Goal: Find contact information: Find contact information

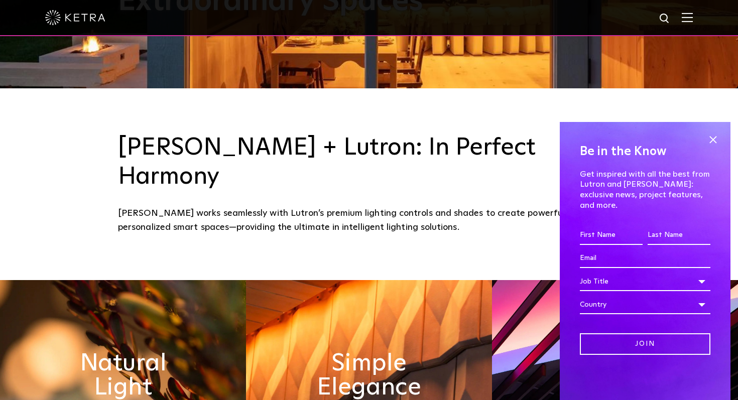
scroll to position [319, 0]
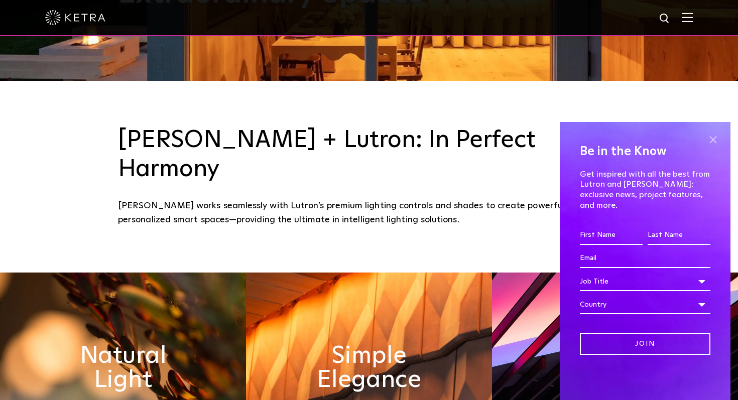
click at [718, 147] on span at bounding box center [712, 139] width 15 height 15
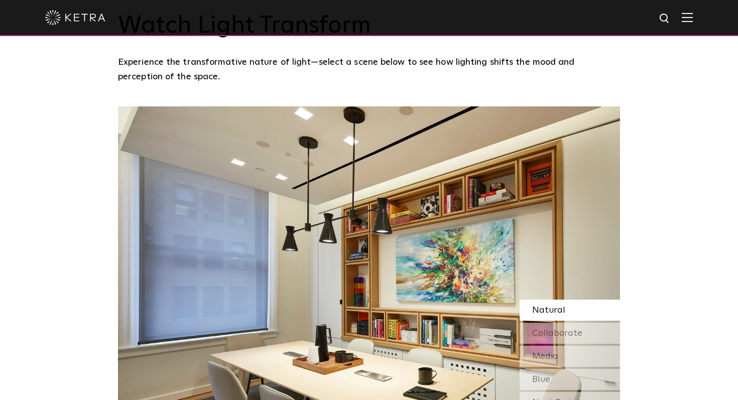
scroll to position [822, 0]
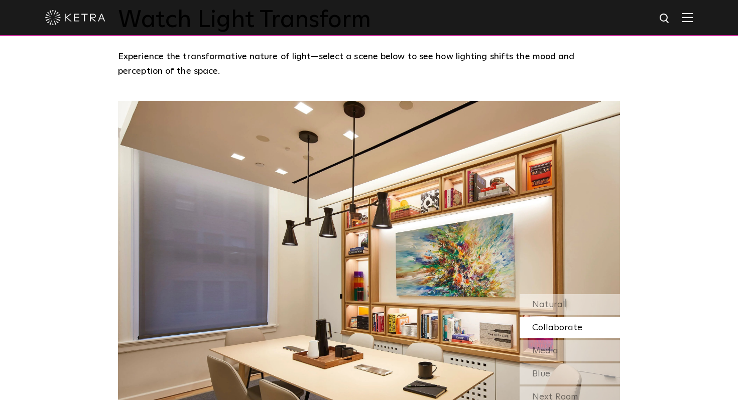
click at [552, 323] on span "Collaborate" at bounding box center [557, 327] width 50 height 9
click at [556, 300] on span "Natural" at bounding box center [548, 304] width 33 height 9
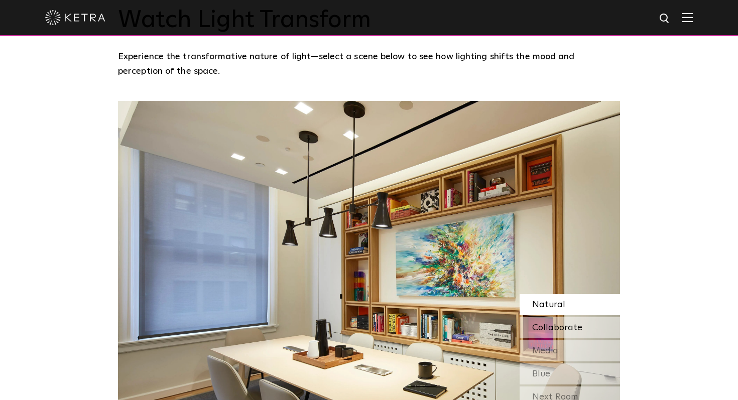
click at [550, 323] on span "Collaborate" at bounding box center [557, 327] width 50 height 9
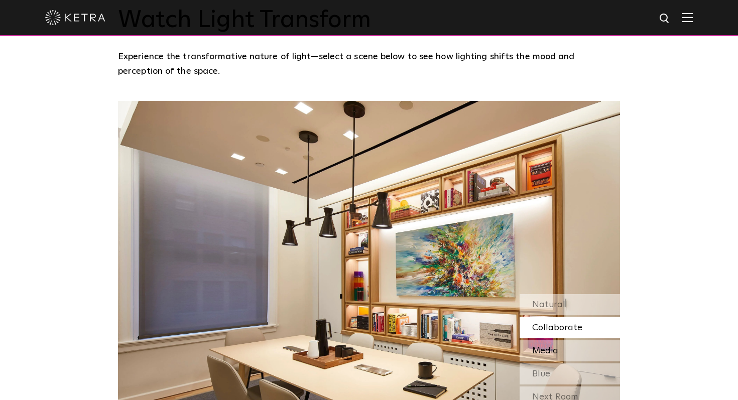
click at [551, 346] on span "Media" at bounding box center [545, 350] width 26 height 9
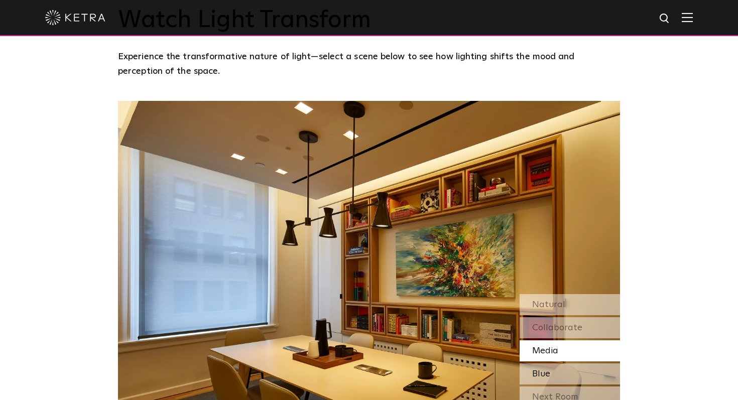
click at [543, 369] on span "Blue" at bounding box center [541, 373] width 18 height 9
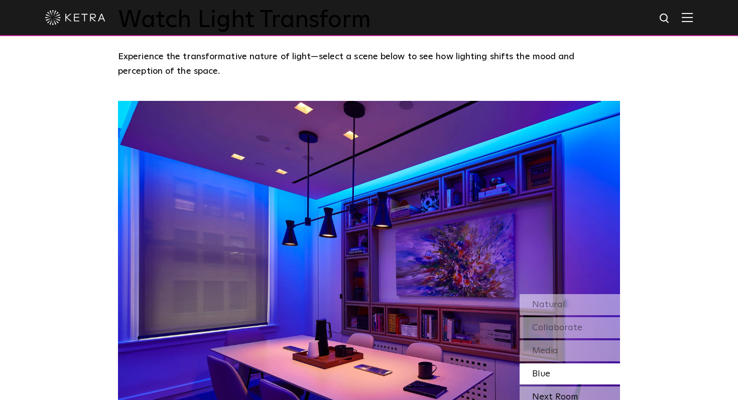
click at [543, 387] on div "Next Room" at bounding box center [570, 397] width 100 height 21
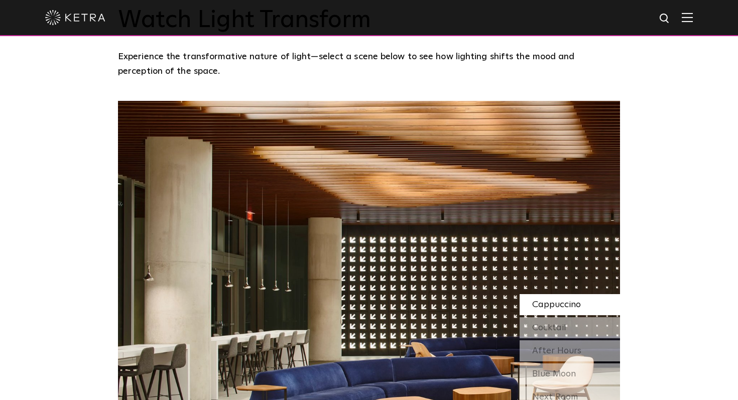
click at [573, 300] on span "Cappuccino" at bounding box center [556, 304] width 49 height 9
click at [558, 323] on span "Cocktail" at bounding box center [549, 327] width 34 height 9
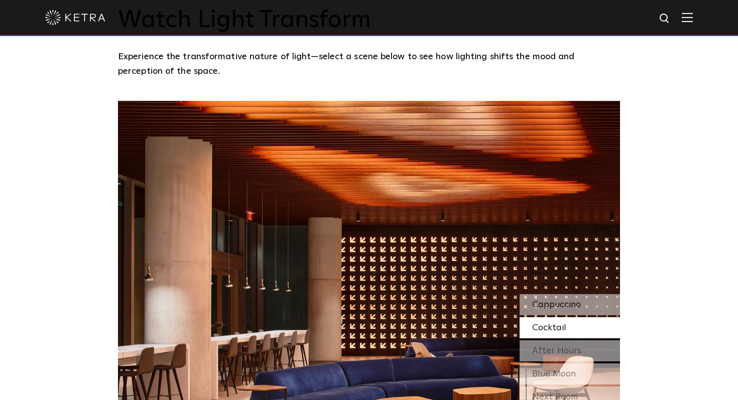
click at [562, 294] on div "Cappuccino" at bounding box center [570, 304] width 100 height 21
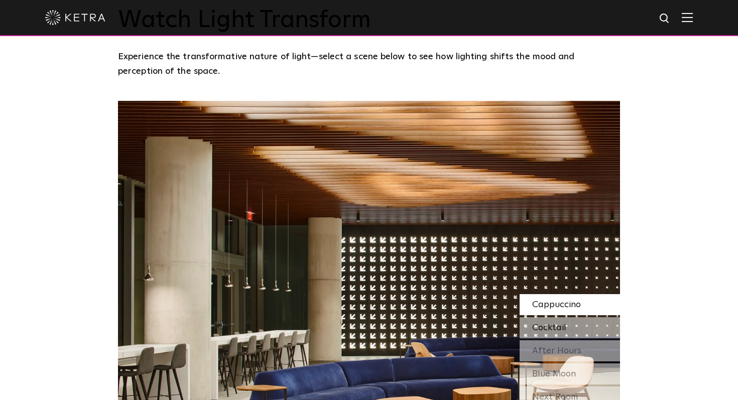
click at [551, 323] on span "Cocktail" at bounding box center [549, 327] width 34 height 9
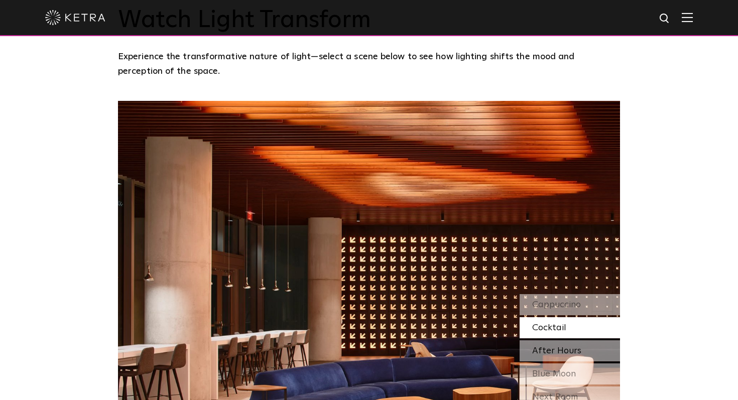
click at [549, 346] on span "After Hours" at bounding box center [556, 350] width 49 height 9
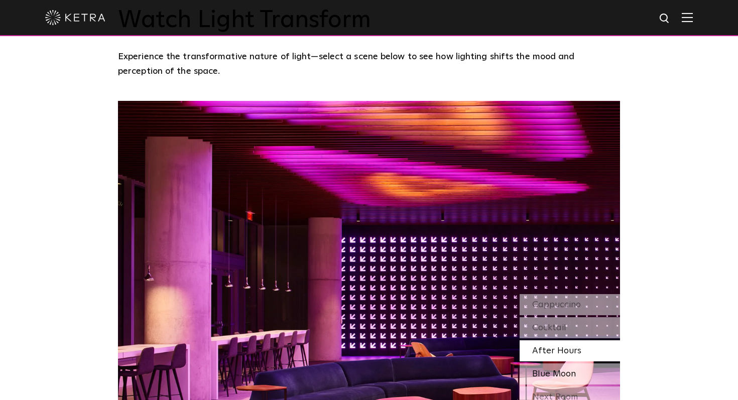
click at [555, 369] on span "Blue Moon" at bounding box center [554, 373] width 44 height 9
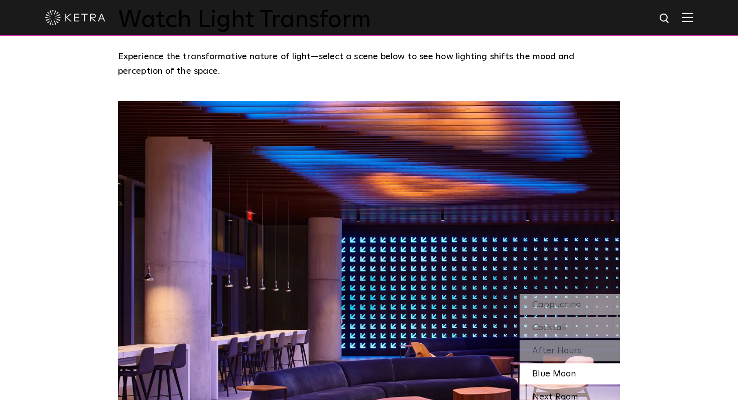
click at [545, 387] on div "Next Room" at bounding box center [570, 397] width 100 height 21
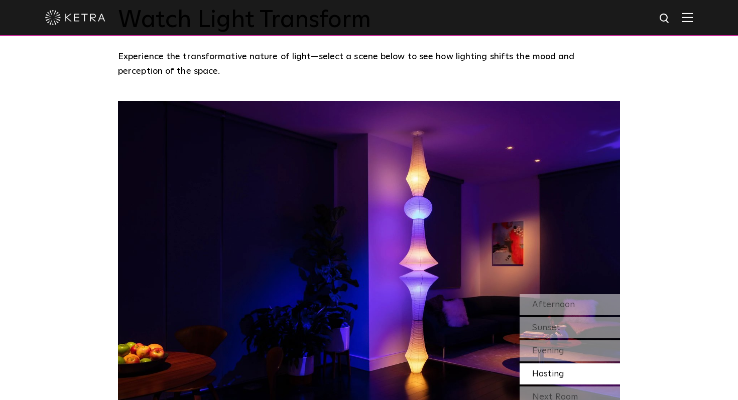
click at [548, 369] on span "Hosting" at bounding box center [548, 373] width 32 height 9
click at [551, 346] on span "Evening" at bounding box center [548, 350] width 32 height 9
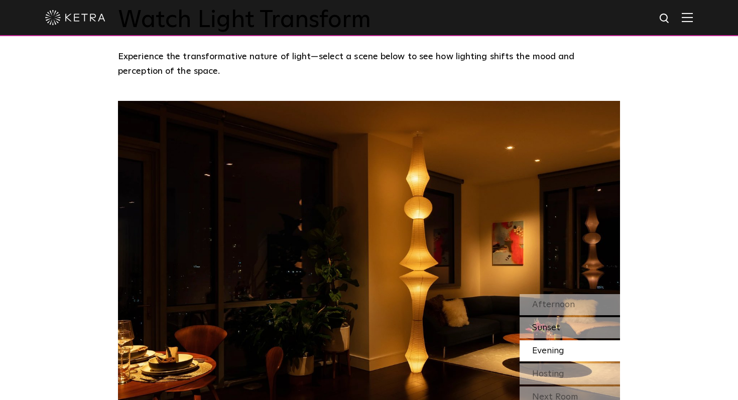
click at [557, 323] on span "Sunset" at bounding box center [546, 327] width 28 height 9
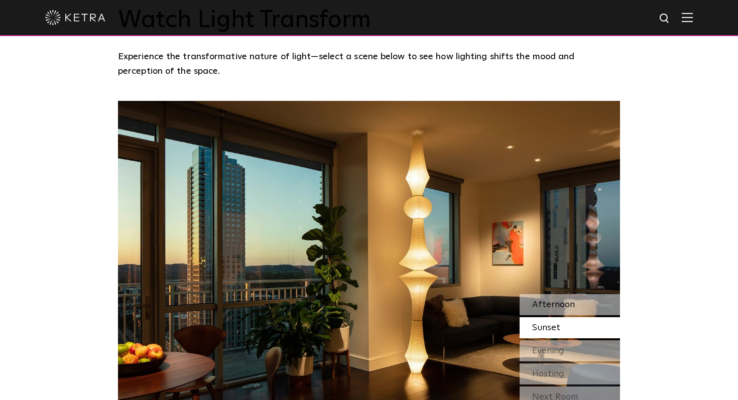
click at [560, 300] on span "Afternoon" at bounding box center [553, 304] width 43 height 9
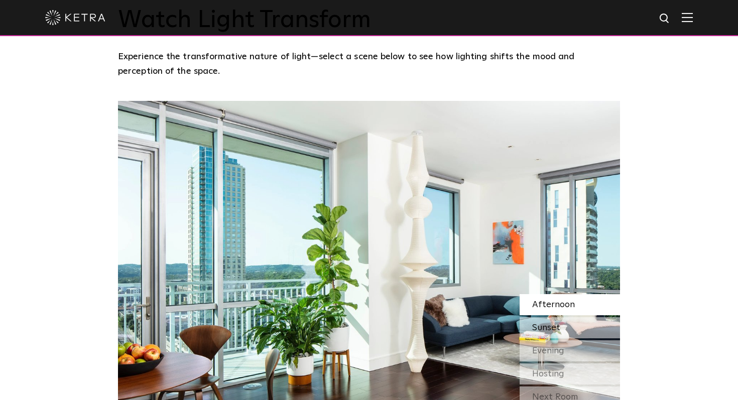
click at [549, 317] on div "Sunset" at bounding box center [570, 327] width 100 height 21
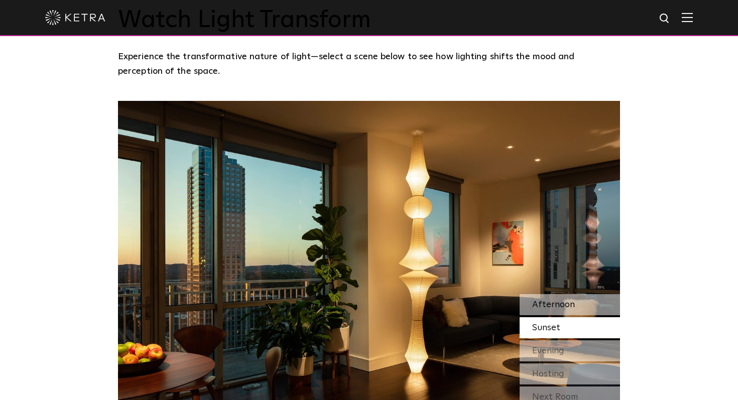
click at [553, 294] on div "Afternoon" at bounding box center [570, 304] width 100 height 21
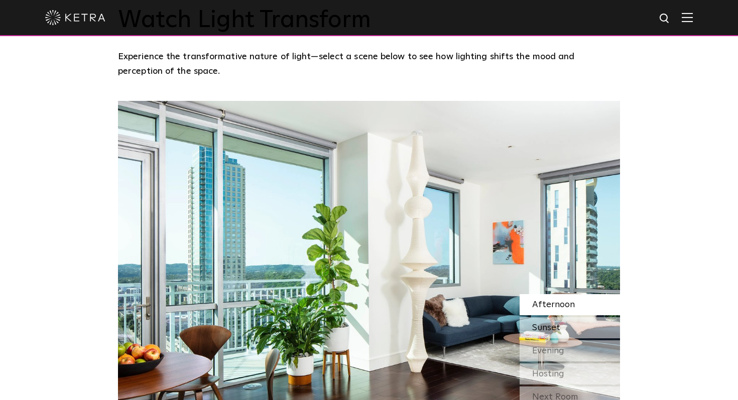
click at [546, 317] on div "Sunset" at bounding box center [570, 327] width 100 height 21
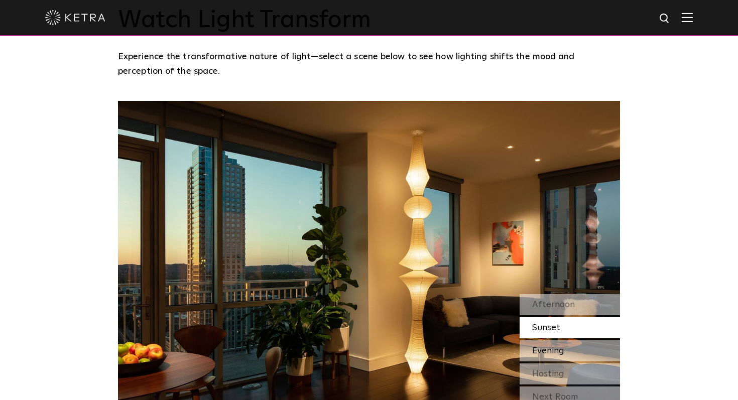
click at [544, 340] on div "Evening" at bounding box center [570, 350] width 100 height 21
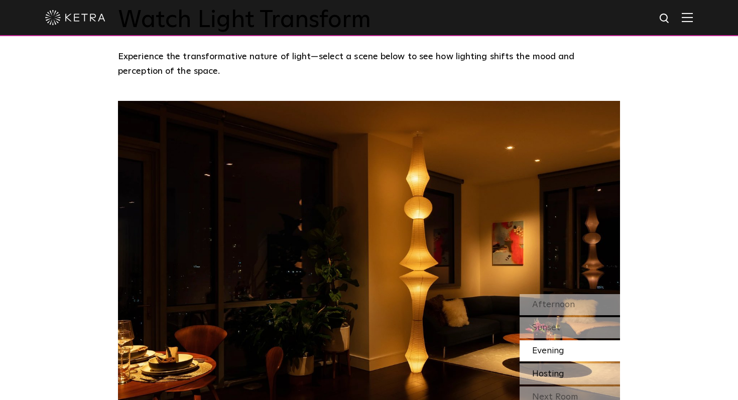
click at [543, 369] on span "Hosting" at bounding box center [548, 373] width 32 height 9
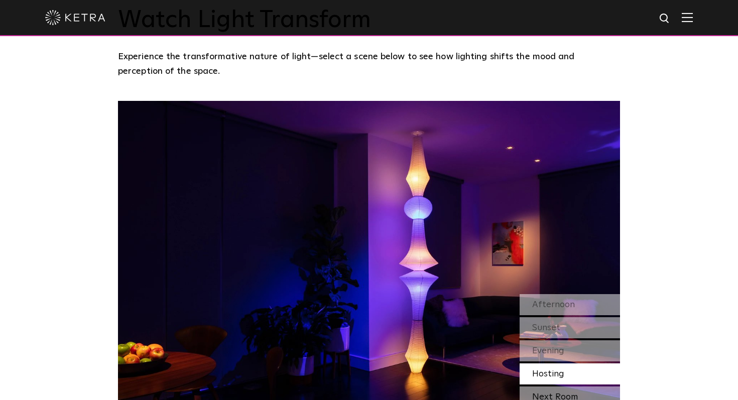
click at [538, 387] on div "Next Room" at bounding box center [570, 397] width 100 height 21
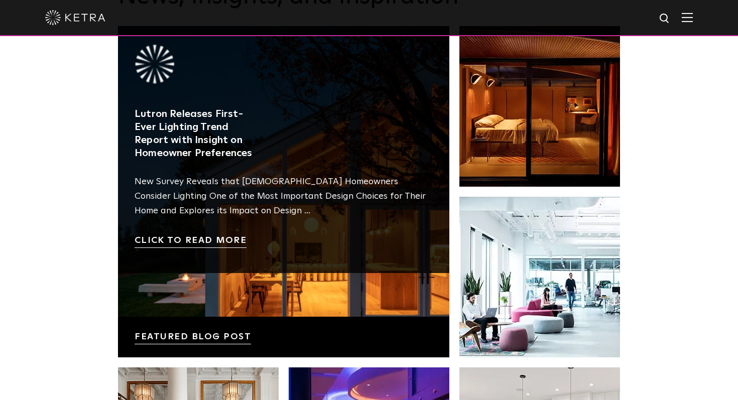
scroll to position [1639, 0]
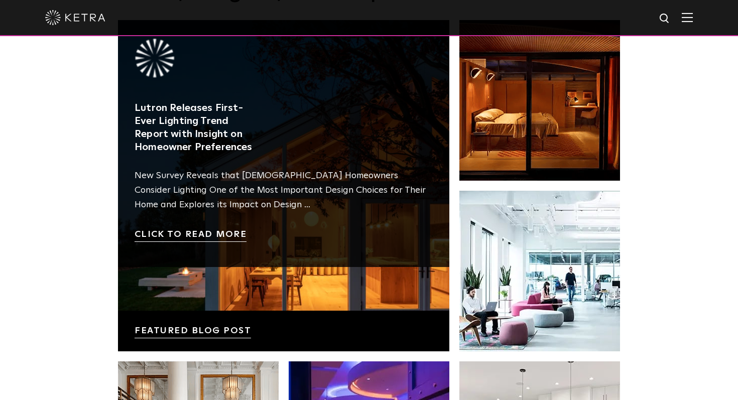
click at [216, 204] on link at bounding box center [283, 185] width 331 height 331
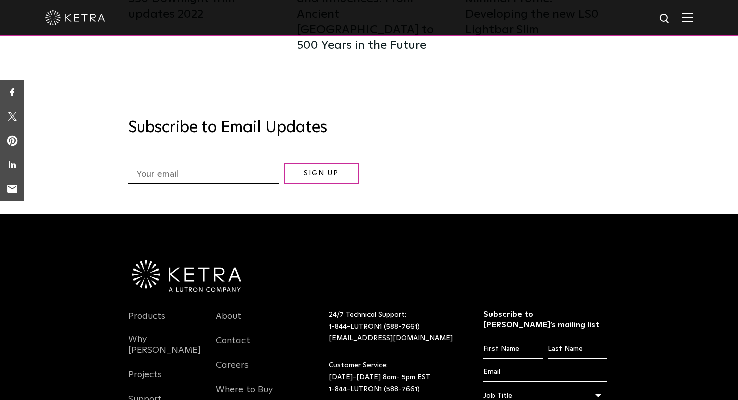
scroll to position [5423, 0]
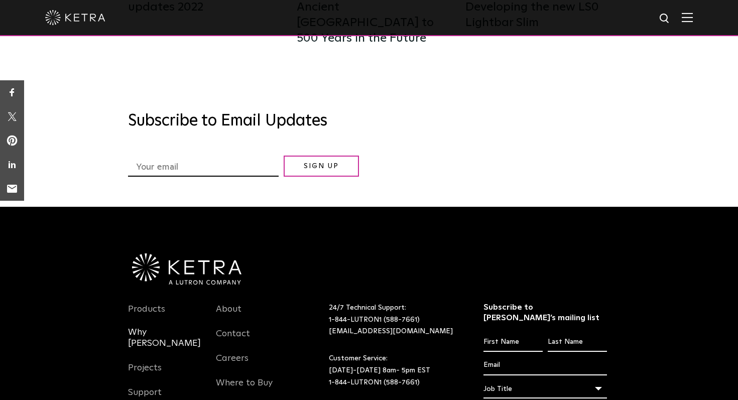
click at [150, 327] on link "Why [PERSON_NAME]" at bounding box center [164, 344] width 73 height 34
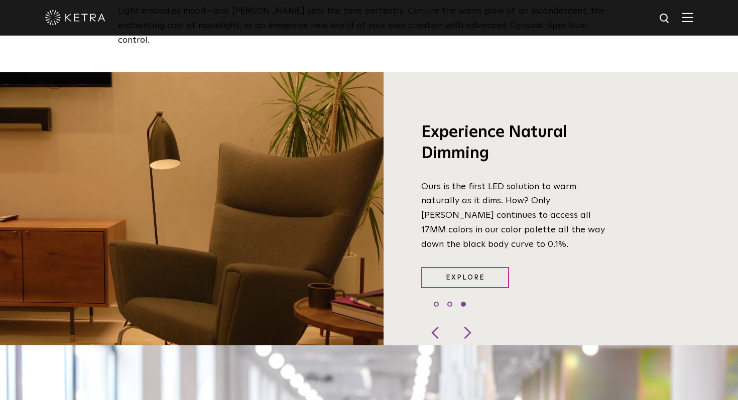
scroll to position [747, 0]
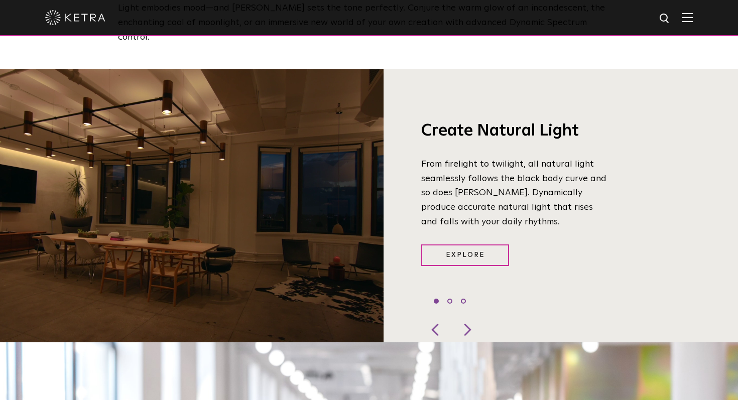
click at [573, 241] on div "Create Natural Light From firelight to twilight, all natural light seamlessly f…" at bounding box center [500, 206] width 233 height 270
click at [476, 317] on div at bounding box center [466, 329] width 30 height 25
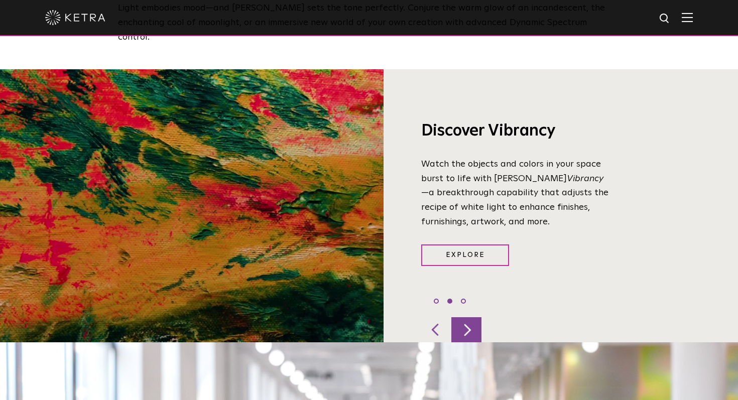
click at [476, 317] on div at bounding box center [466, 329] width 30 height 25
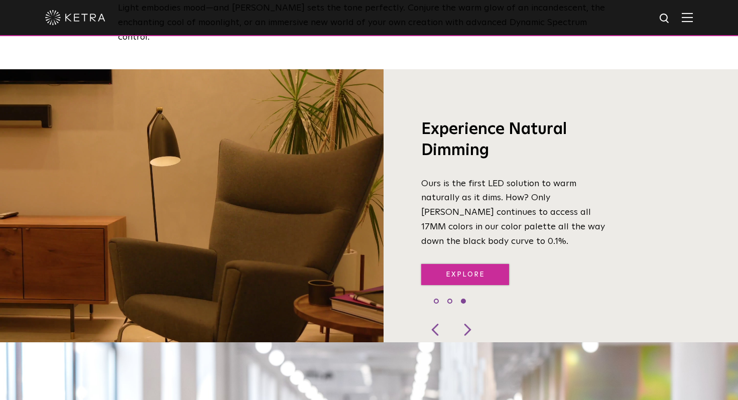
click at [477, 264] on link "Explore" at bounding box center [465, 275] width 88 height 22
click at [458, 264] on link "Explore" at bounding box center [465, 275] width 88 height 22
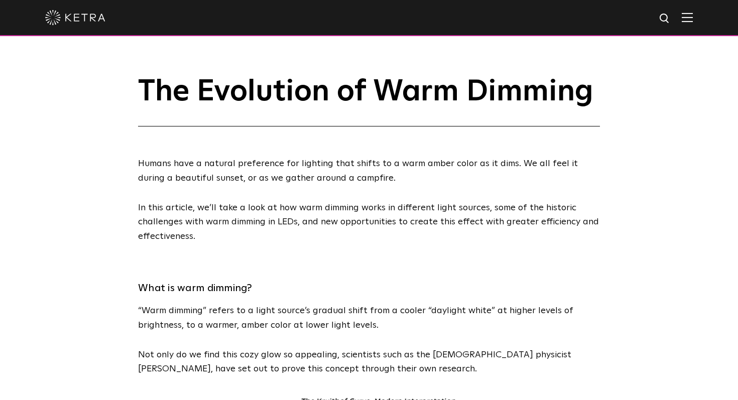
click at [91, 17] on img at bounding box center [75, 17] width 60 height 15
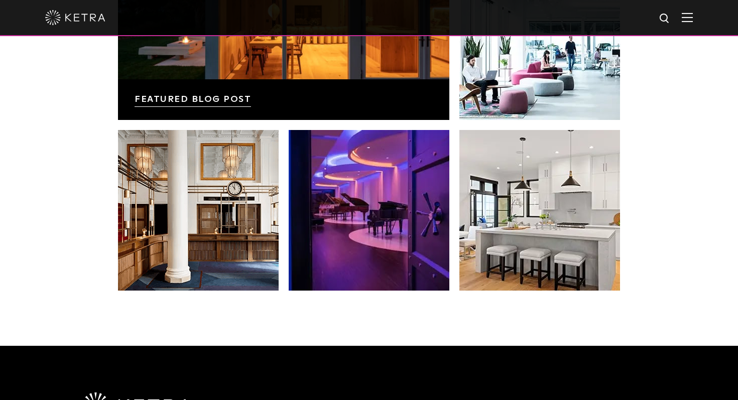
scroll to position [1871, 0]
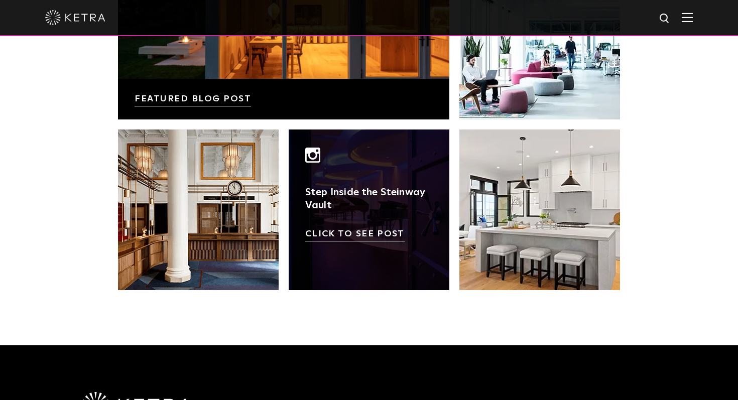
click at [353, 197] on link at bounding box center [369, 210] width 161 height 161
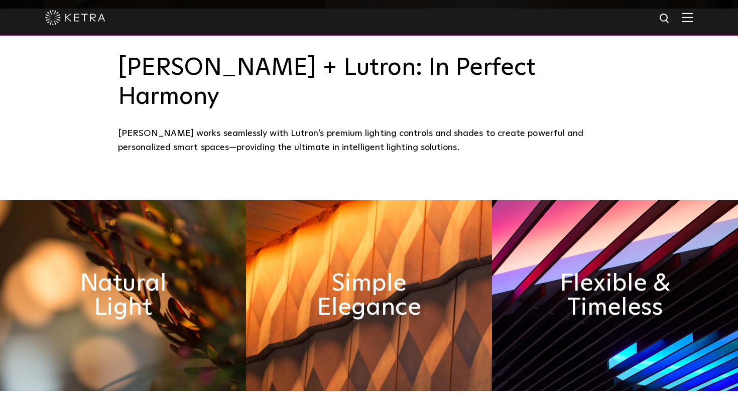
scroll to position [395, 0]
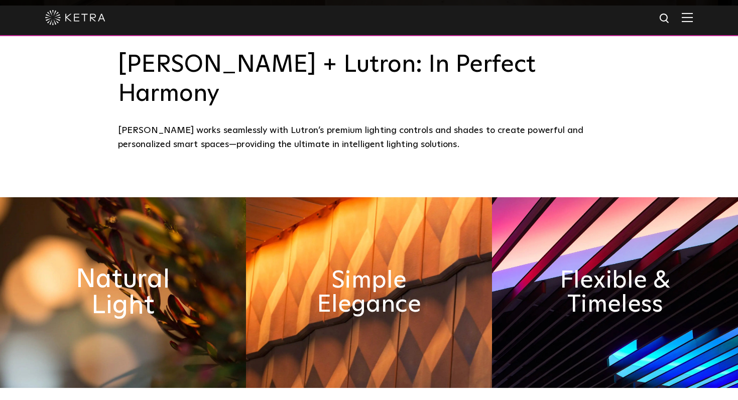
click at [122, 266] on h2 "Natural Light" at bounding box center [123, 292] width 134 height 53
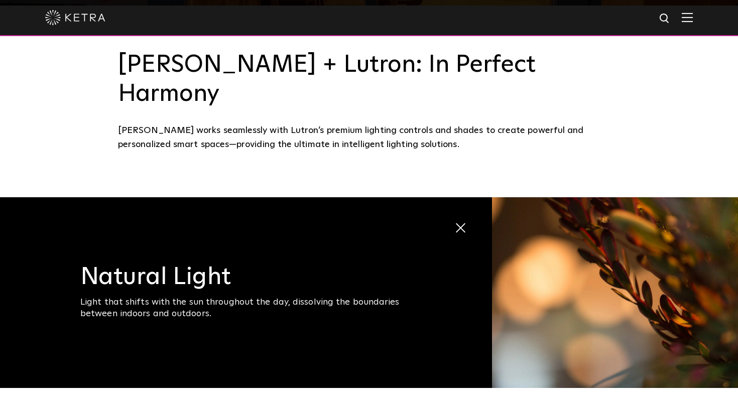
click at [456, 222] on span at bounding box center [460, 228] width 13 height 13
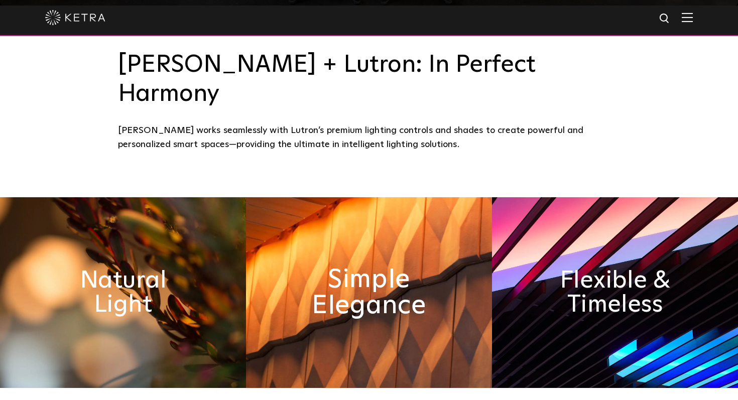
click at [372, 266] on h2 "Simple Elegance" at bounding box center [369, 292] width 134 height 53
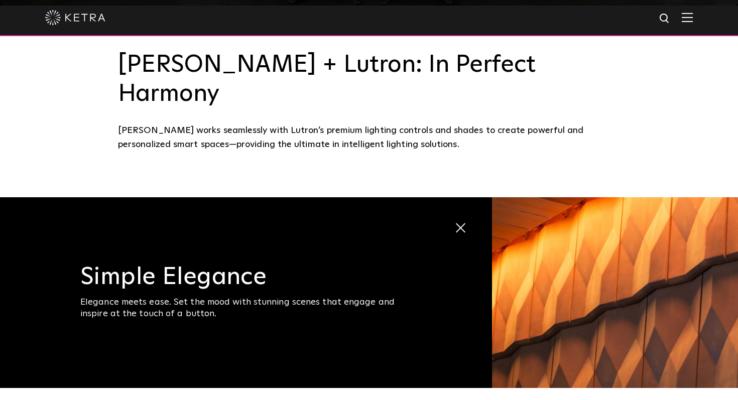
click at [454, 222] on span at bounding box center [454, 222] width 0 height 0
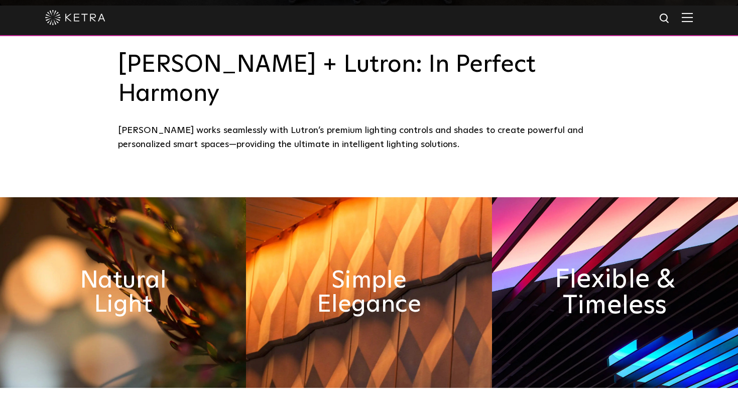
click at [601, 266] on h2 "Flexible & Timeless" at bounding box center [615, 292] width 134 height 53
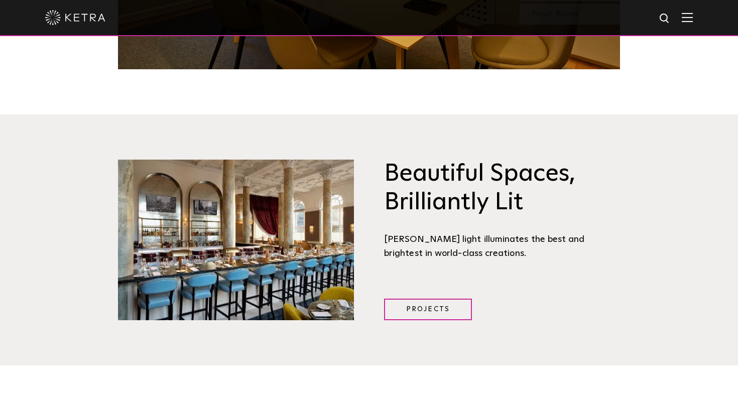
scroll to position [1205, 0]
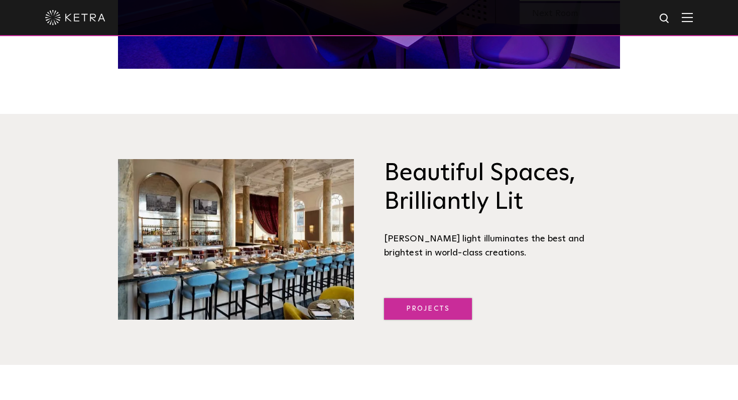
click at [433, 298] on link "Projects" at bounding box center [428, 309] width 88 height 22
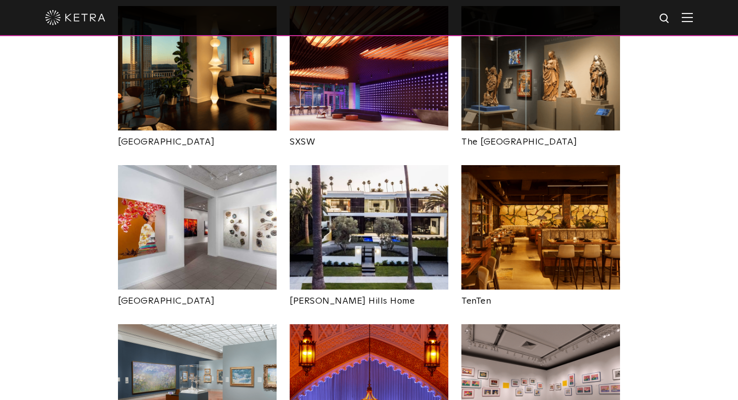
scroll to position [960, 0]
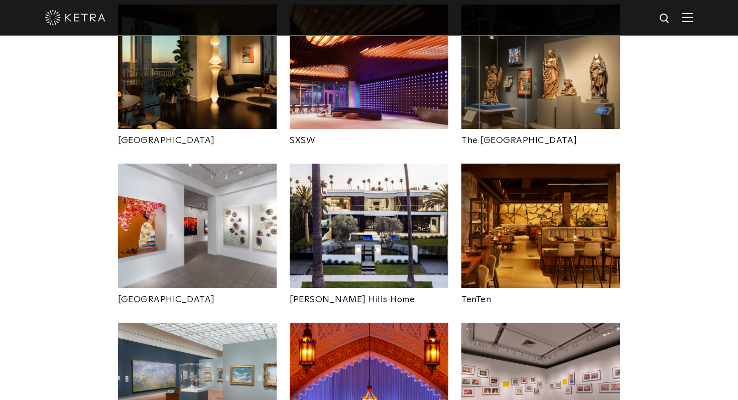
click at [357, 217] on img at bounding box center [369, 226] width 159 height 124
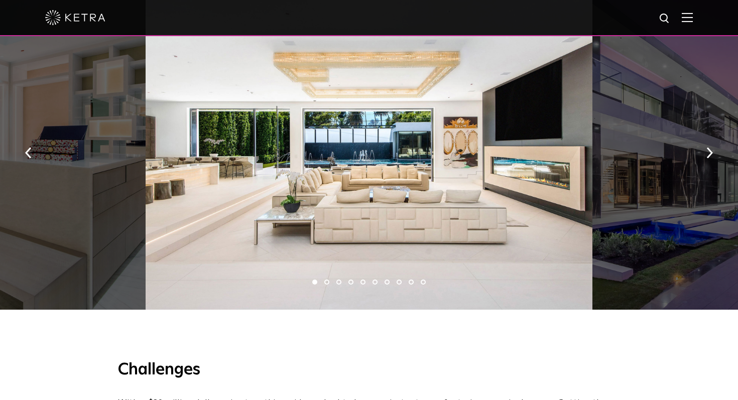
scroll to position [699, 0]
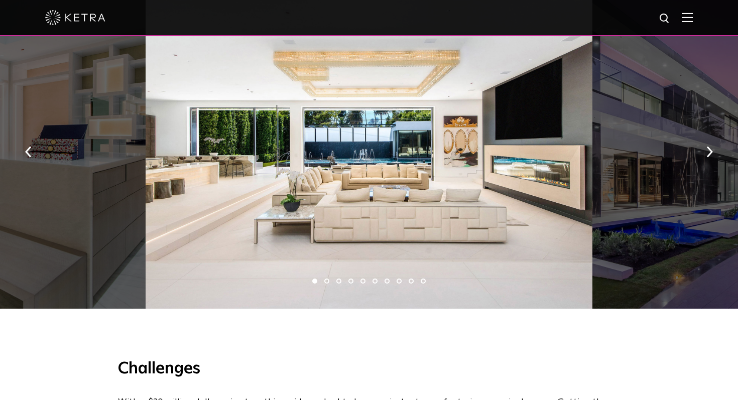
click at [401, 138] on div at bounding box center [369, 149] width 447 height 320
click at [709, 157] on img "button" at bounding box center [709, 152] width 7 height 11
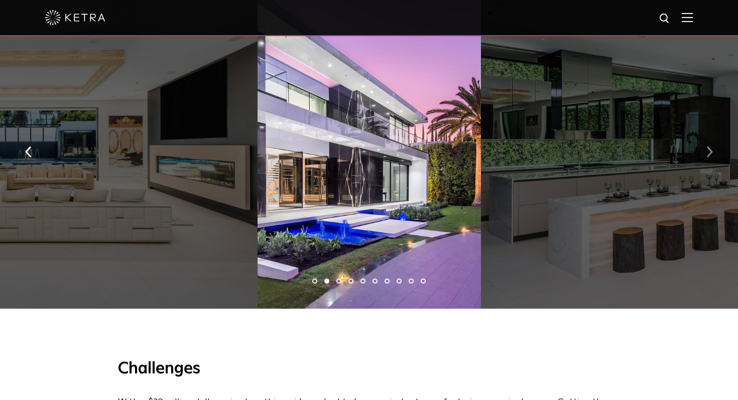
click at [709, 157] on img "button" at bounding box center [709, 152] width 7 height 11
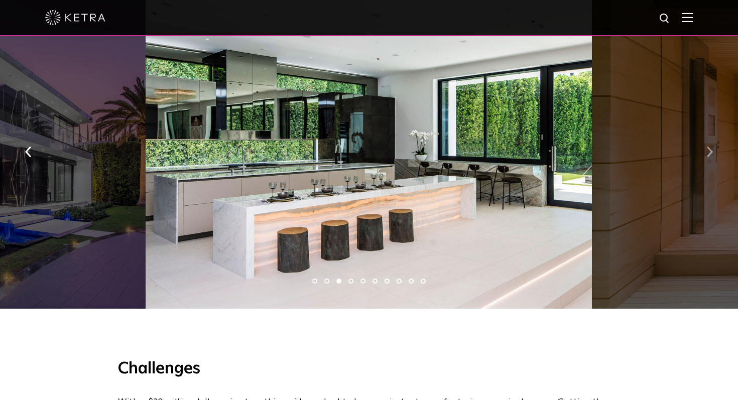
click at [709, 157] on img "button" at bounding box center [709, 152] width 7 height 11
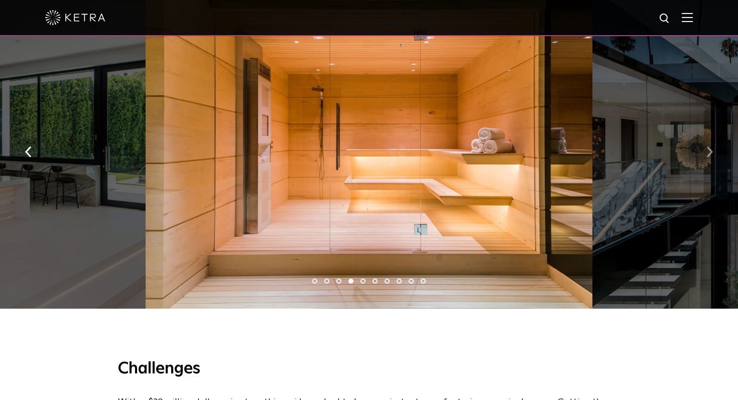
click at [709, 157] on img "button" at bounding box center [709, 152] width 7 height 11
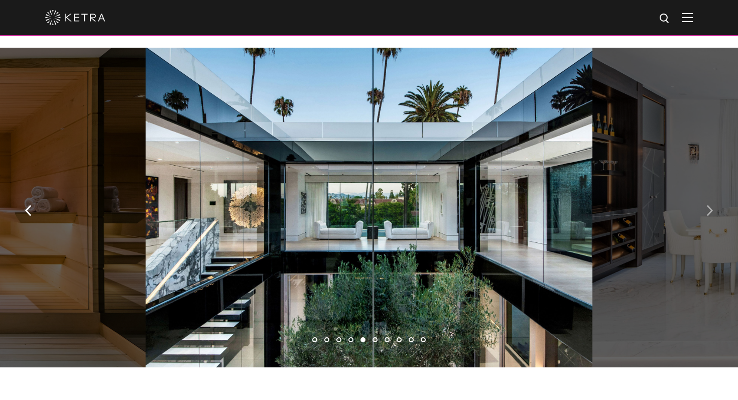
scroll to position [639, 0]
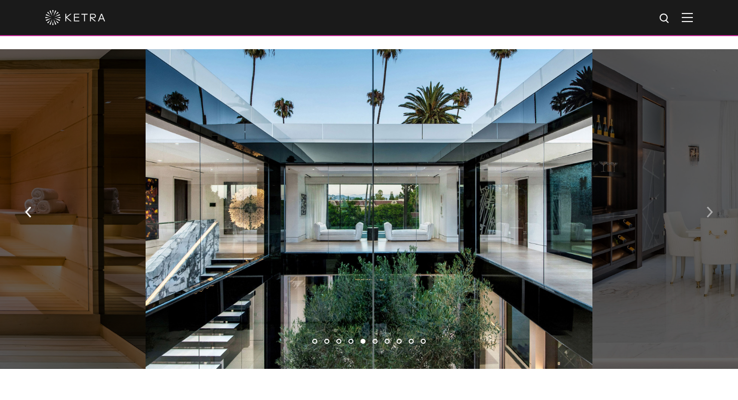
click at [711, 213] on img "button" at bounding box center [709, 212] width 7 height 11
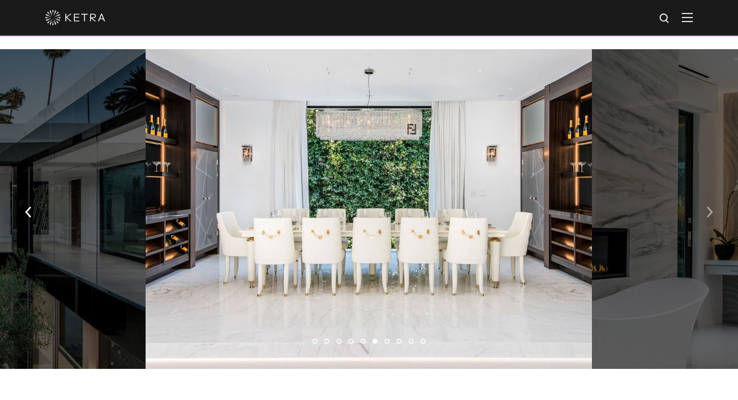
click at [711, 214] on img "button" at bounding box center [709, 212] width 7 height 11
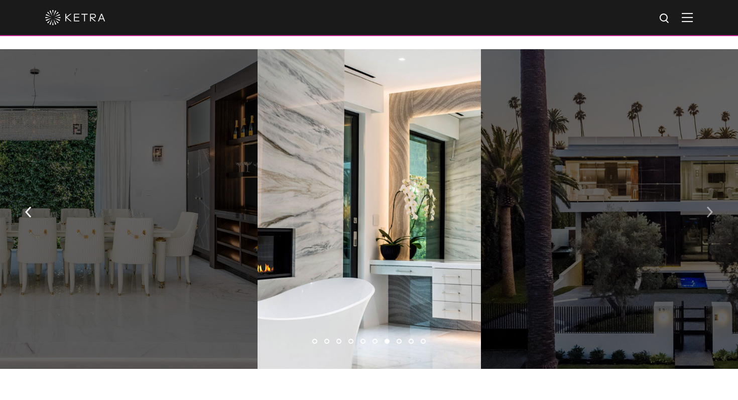
click at [711, 214] on img "button" at bounding box center [709, 212] width 7 height 11
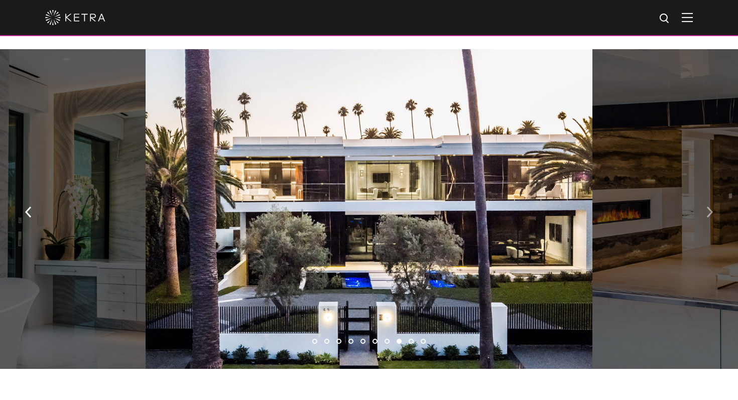
click at [711, 214] on img "button" at bounding box center [709, 212] width 7 height 11
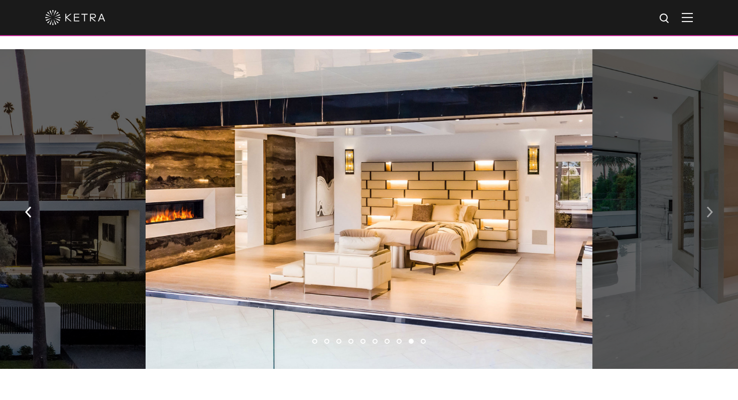
click at [711, 214] on img "button" at bounding box center [709, 212] width 7 height 11
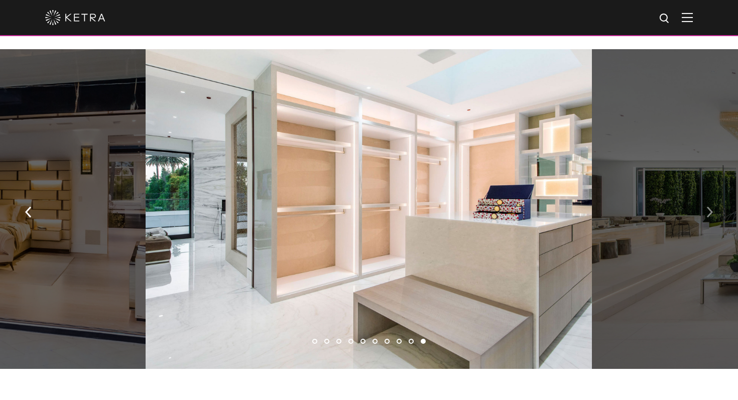
click at [711, 214] on img "button" at bounding box center [709, 212] width 7 height 11
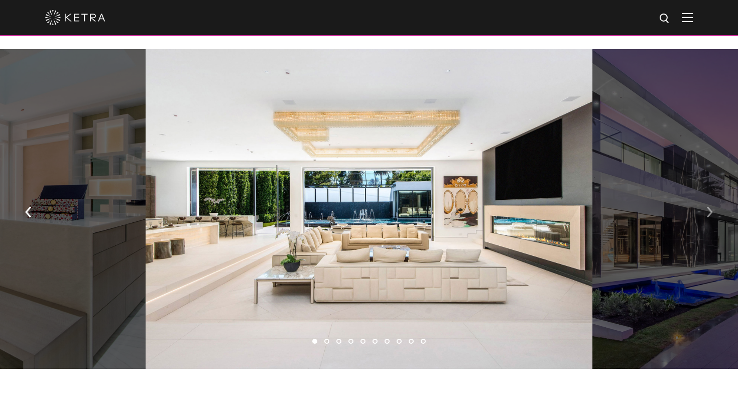
click at [711, 214] on img "button" at bounding box center [709, 212] width 7 height 11
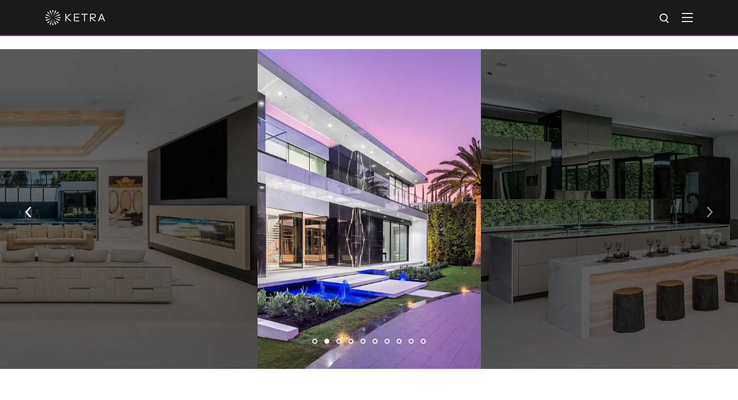
click at [710, 212] on img "button" at bounding box center [709, 212] width 7 height 11
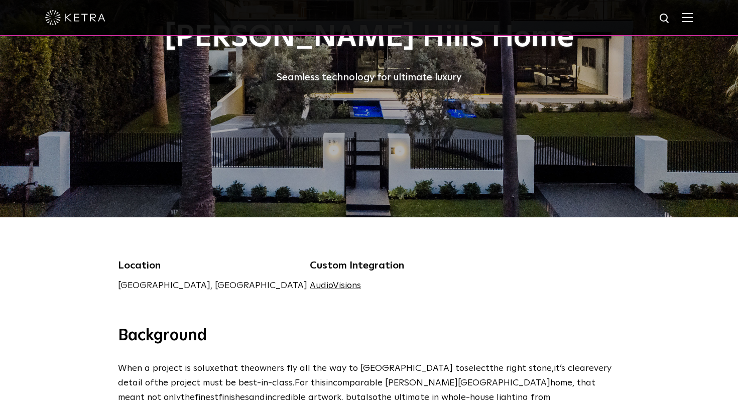
scroll to position [0, 0]
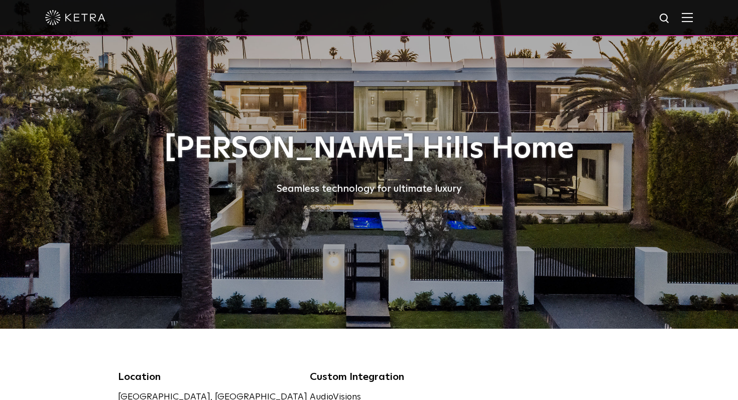
click at [75, 18] on img at bounding box center [75, 17] width 60 height 15
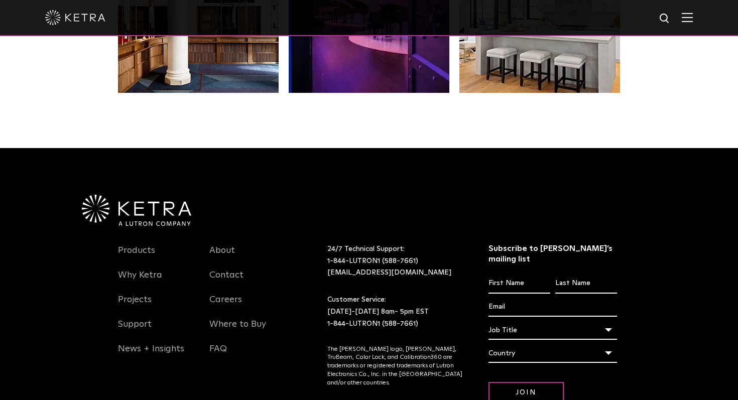
scroll to position [2075, 0]
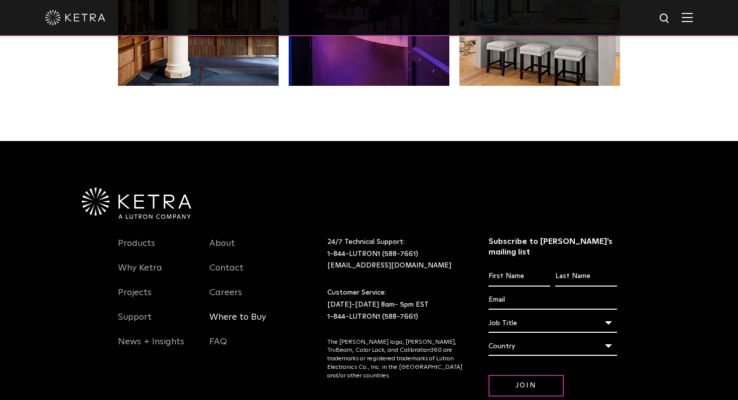
click at [226, 312] on link "Where to Buy" at bounding box center [237, 323] width 57 height 23
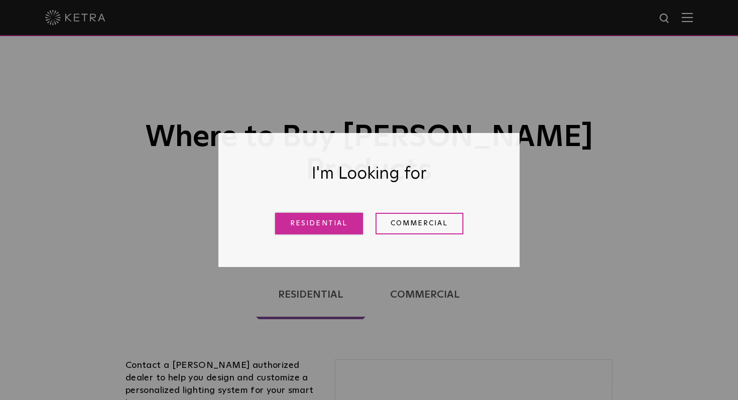
click at [327, 224] on link "Residential" at bounding box center [319, 224] width 88 height 22
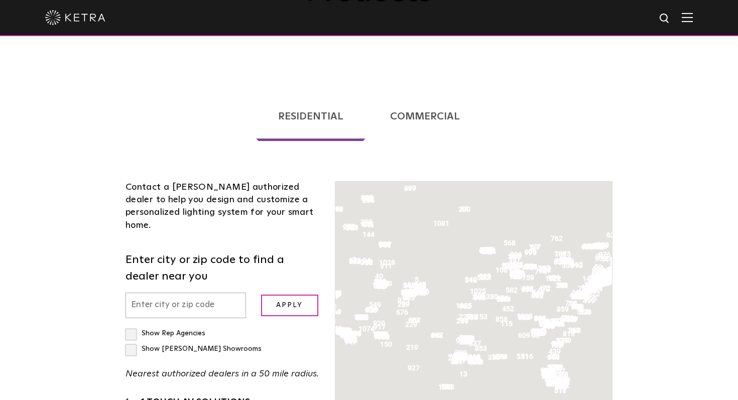
scroll to position [256, 0]
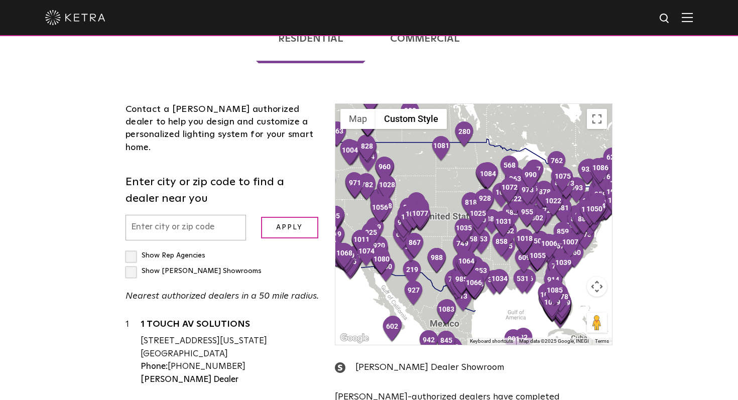
click at [203, 215] on input "text" at bounding box center [186, 228] width 120 height 26
type input "18062"
click at [261, 217] on input "Apply" at bounding box center [289, 228] width 57 height 22
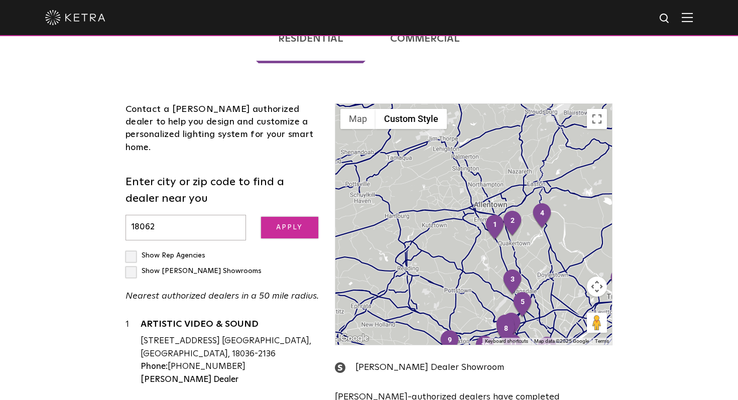
click at [279, 217] on input "Apply" at bounding box center [289, 228] width 57 height 22
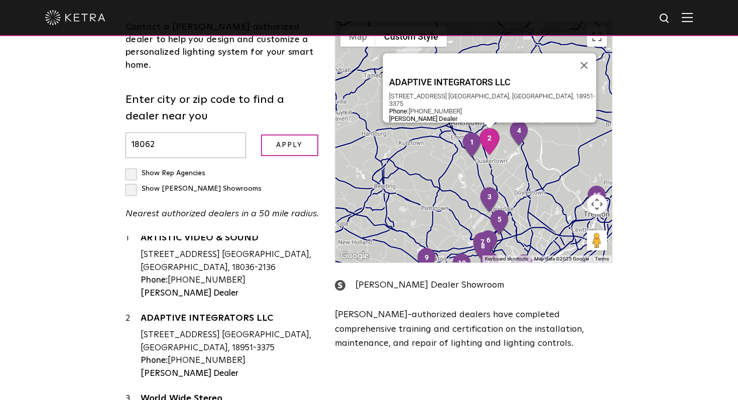
scroll to position [0, 0]
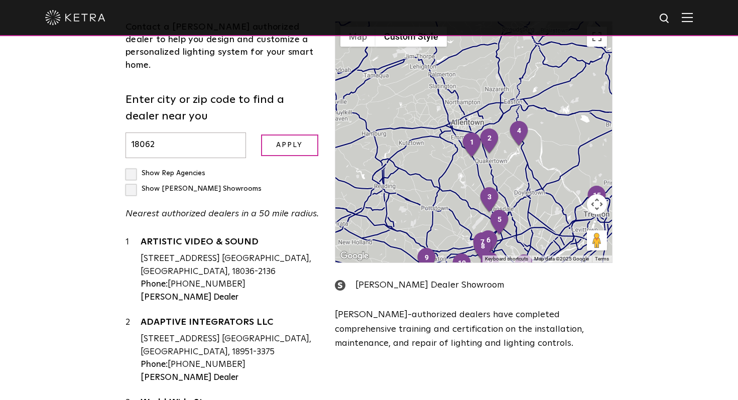
click at [220, 185] on label "Show [PERSON_NAME] Showrooms" at bounding box center [194, 188] width 136 height 7
click at [132, 166] on input "Show [PERSON_NAME] Showrooms" at bounding box center [129, 169] width 7 height 7
checkbox input "true"
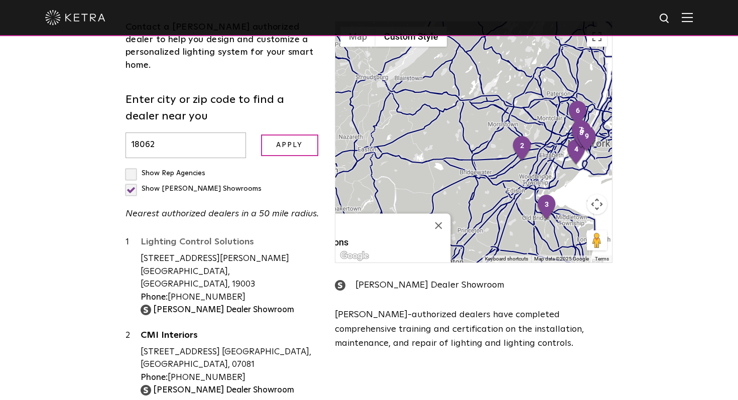
click at [190, 237] on div "Lighting Control Solutions" at bounding box center [230, 244] width 179 height 15
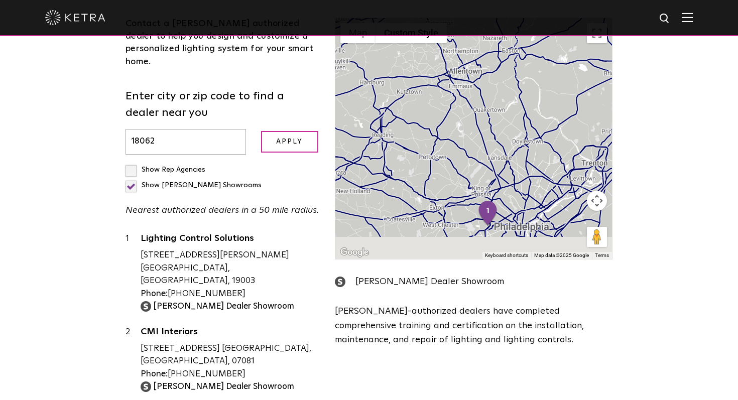
drag, startPoint x: 388, startPoint y: 138, endPoint x: 457, endPoint y: 144, distance: 69.0
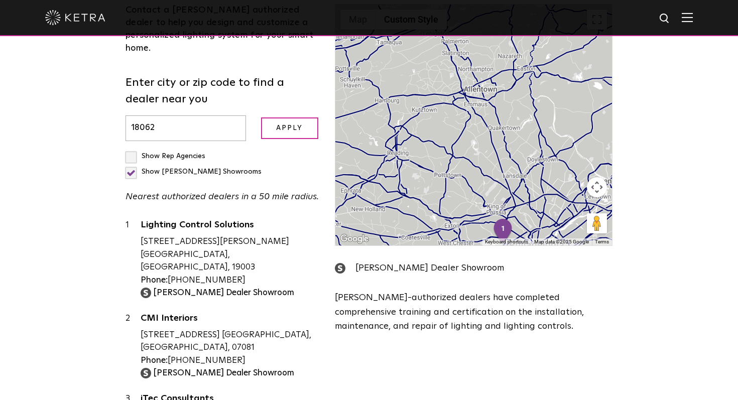
scroll to position [356, 0]
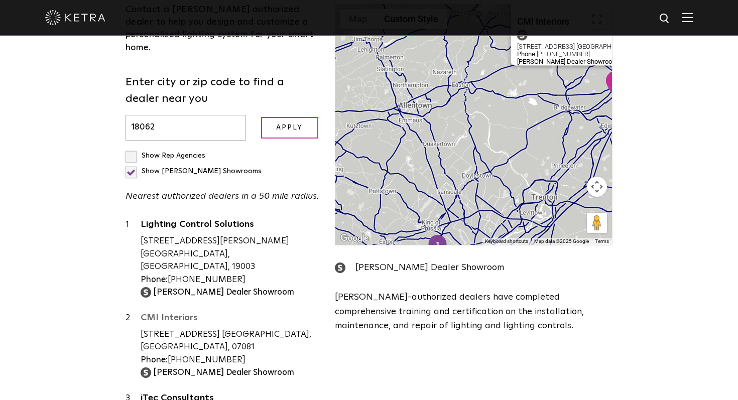
click at [180, 313] on link "CMI Interiors" at bounding box center [230, 319] width 179 height 13
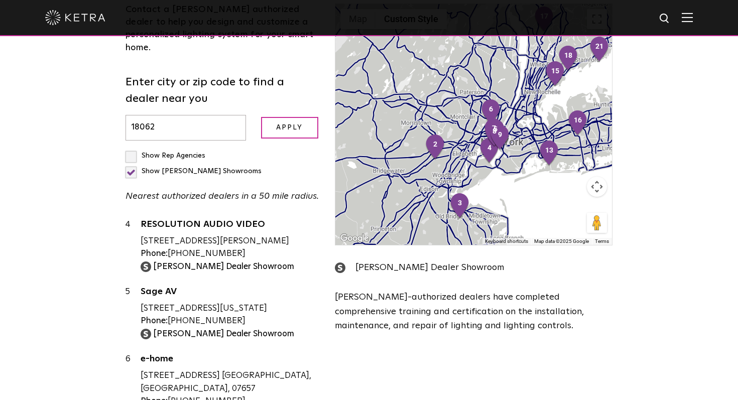
scroll to position [0, 0]
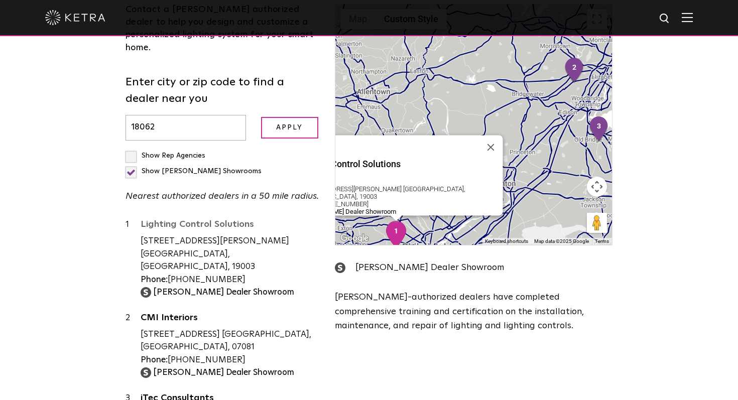
click at [200, 220] on link "Lighting Control Solutions" at bounding box center [230, 226] width 179 height 13
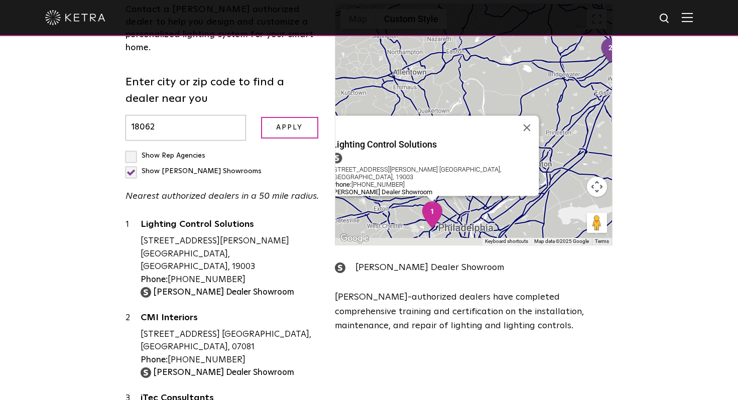
click at [195, 288] on strong "[PERSON_NAME] Dealer Showroom" at bounding box center [223, 292] width 141 height 9
click at [191, 288] on strong "[PERSON_NAME] Dealer Showroom" at bounding box center [223, 292] width 141 height 9
click at [237, 235] on div "[STREET_ADDRESS][PERSON_NAME] [GEOGRAPHIC_DATA], [GEOGRAPHIC_DATA], 19003" at bounding box center [230, 254] width 179 height 39
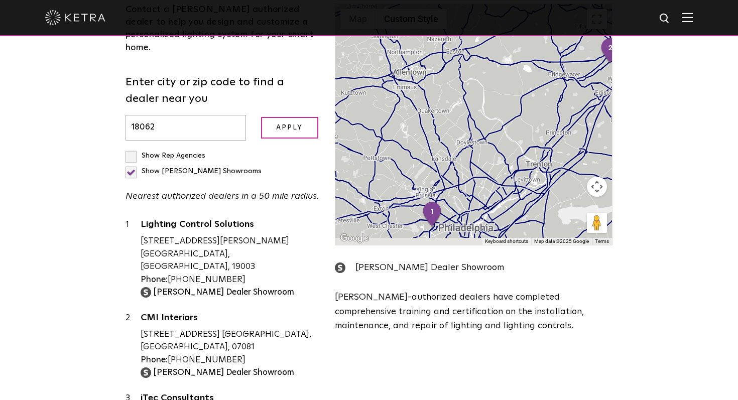
drag, startPoint x: 438, startPoint y: 129, endPoint x: 428, endPoint y: 129, distance: 10.0
click at [437, 129] on div at bounding box center [473, 124] width 277 height 241
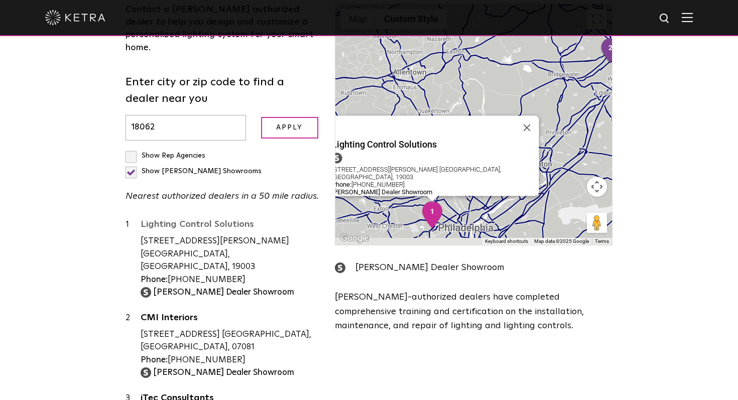
click at [217, 220] on link "Lighting Control Solutions" at bounding box center [230, 226] width 179 height 13
click at [226, 220] on link "Lighting Control Solutions" at bounding box center [230, 226] width 179 height 13
click at [432, 201] on img "1" at bounding box center [432, 214] width 21 height 27
click at [435, 201] on img "1" at bounding box center [432, 214] width 21 height 27
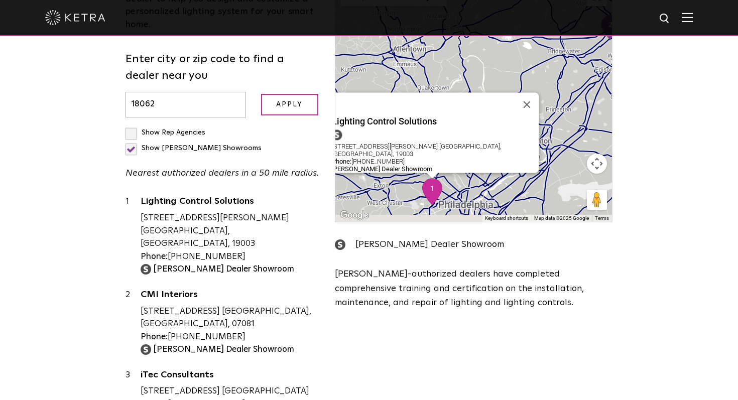
scroll to position [375, 0]
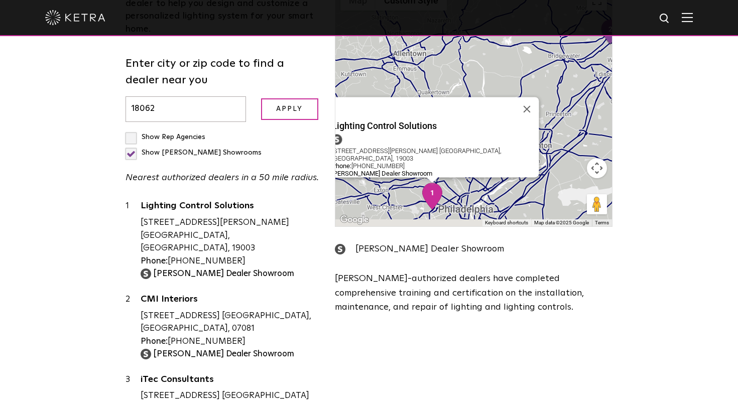
click at [440, 183] on img "1" at bounding box center [432, 196] width 21 height 27
click at [227, 200] on div "Lighting Control Solutions [STREET_ADDRESS][PERSON_NAME] [GEOGRAPHIC_DATA], [GE…" at bounding box center [230, 240] width 179 height 80
drag, startPoint x: 224, startPoint y: 175, endPoint x: 146, endPoint y: 160, distance: 80.2
click at [146, 200] on div "Lighting Control Solutions [STREET_ADDRESS][PERSON_NAME] [GEOGRAPHIC_DATA], [GE…" at bounding box center [230, 240] width 179 height 80
click at [146, 216] on div "[STREET_ADDRESS][PERSON_NAME] [GEOGRAPHIC_DATA], [GEOGRAPHIC_DATA], 19003" at bounding box center [230, 235] width 179 height 39
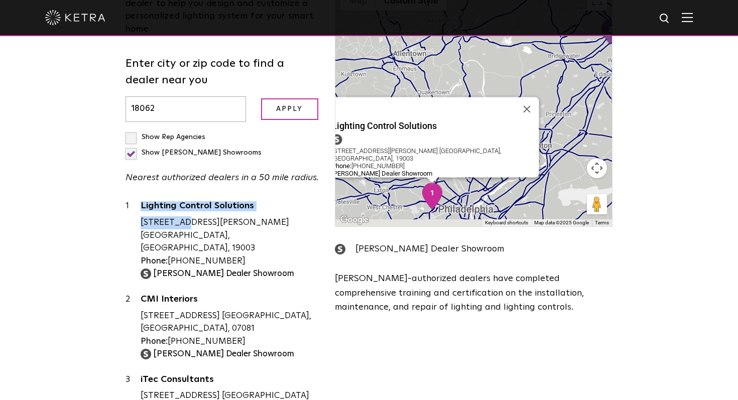
drag, startPoint x: 138, startPoint y: 160, endPoint x: 295, endPoint y: 158, distance: 157.1
click at [295, 200] on div "1 Lighting Control Solutions [STREET_ADDRESS][PERSON_NAME] [GEOGRAPHIC_DATA], […" at bounding box center [223, 240] width 194 height 80
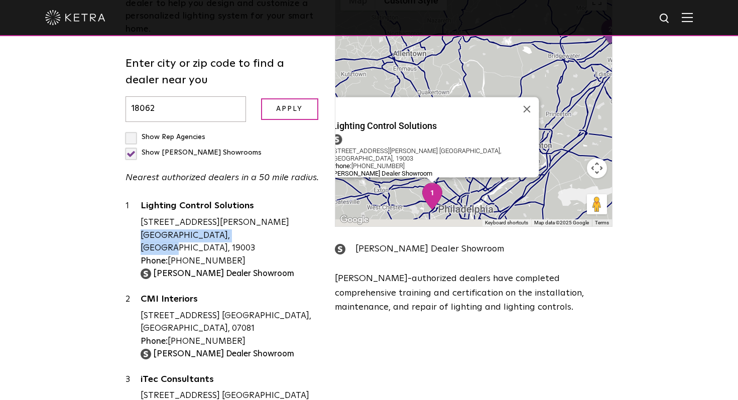
drag, startPoint x: 295, startPoint y: 158, endPoint x: 220, endPoint y: 158, distance: 74.8
click at [220, 216] on div "[STREET_ADDRESS][PERSON_NAME] [GEOGRAPHIC_DATA], [GEOGRAPHIC_DATA], 19003" at bounding box center [230, 235] width 179 height 39
click at [299, 216] on div "[STREET_ADDRESS][PERSON_NAME] [GEOGRAPHIC_DATA], [GEOGRAPHIC_DATA], 19003" at bounding box center [230, 235] width 179 height 39
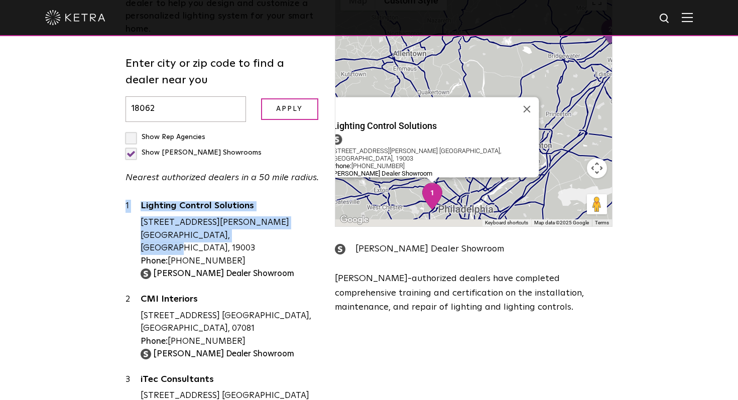
drag, startPoint x: 303, startPoint y: 160, endPoint x: 146, endPoint y: 160, distance: 157.1
click at [146, 216] on div "[STREET_ADDRESS][PERSON_NAME] [GEOGRAPHIC_DATA], [GEOGRAPHIC_DATA], 19003" at bounding box center [230, 235] width 179 height 39
drag, startPoint x: 136, startPoint y: 161, endPoint x: 255, endPoint y: 163, distance: 119.0
click at [255, 200] on div "1 Lighting Control Solutions [STREET_ADDRESS][PERSON_NAME] [GEOGRAPHIC_DATA], […" at bounding box center [223, 240] width 194 height 80
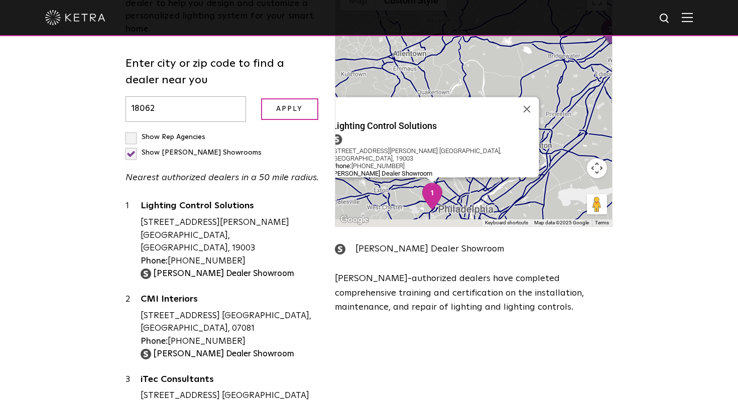
click at [302, 216] on div "[STREET_ADDRESS][PERSON_NAME] [GEOGRAPHIC_DATA], [GEOGRAPHIC_DATA], 19003" at bounding box center [230, 235] width 179 height 39
drag, startPoint x: 303, startPoint y: 162, endPoint x: 128, endPoint y: 144, distance: 176.1
click at [128, 200] on div "1 Lighting Control Solutions [STREET_ADDRESS][PERSON_NAME] [GEOGRAPHIC_DATA], […" at bounding box center [223, 240] width 194 height 80
drag, startPoint x: 141, startPoint y: 160, endPoint x: 298, endPoint y: 160, distance: 157.6
click at [298, 216] on div "[STREET_ADDRESS][PERSON_NAME] [GEOGRAPHIC_DATA], [GEOGRAPHIC_DATA], 19003" at bounding box center [230, 235] width 179 height 39
